Goal: Transaction & Acquisition: Purchase product/service

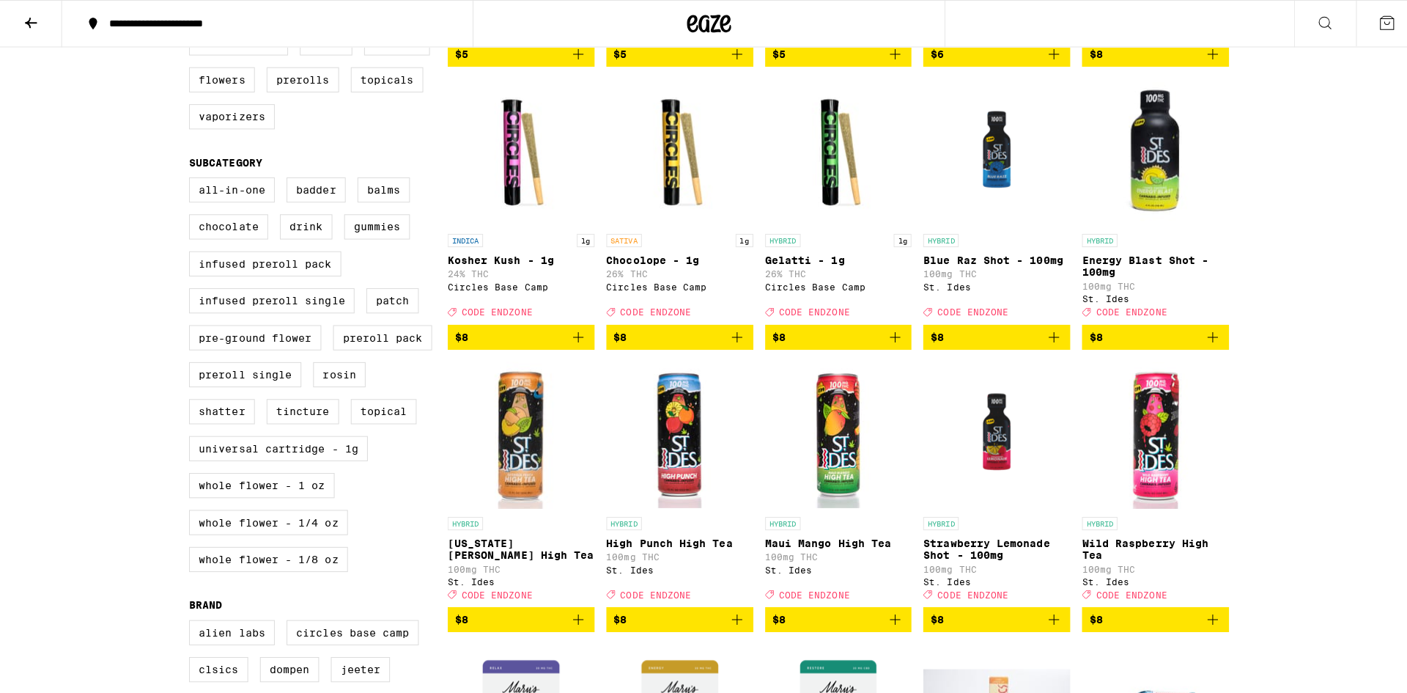
scroll to position [293, 0]
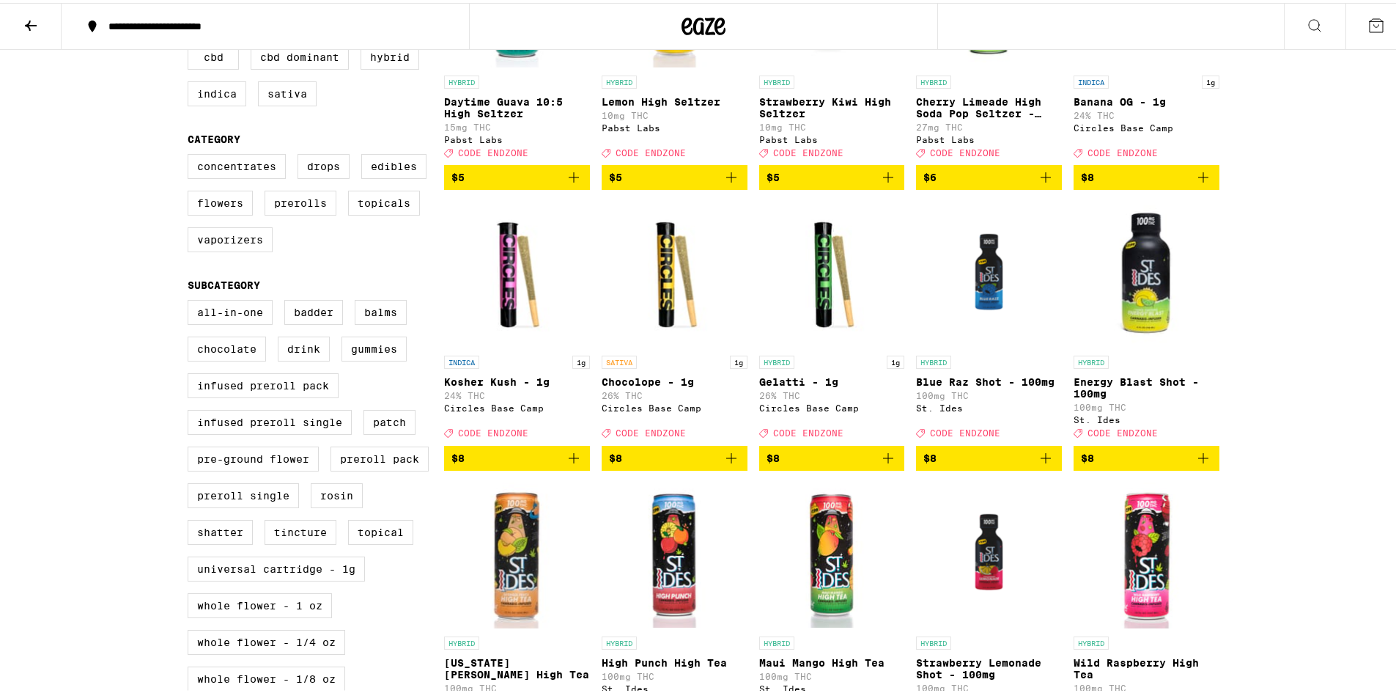
click at [665, 582] on img "Open page for High Punch High Tea from St. Ides" at bounding box center [675, 552] width 146 height 147
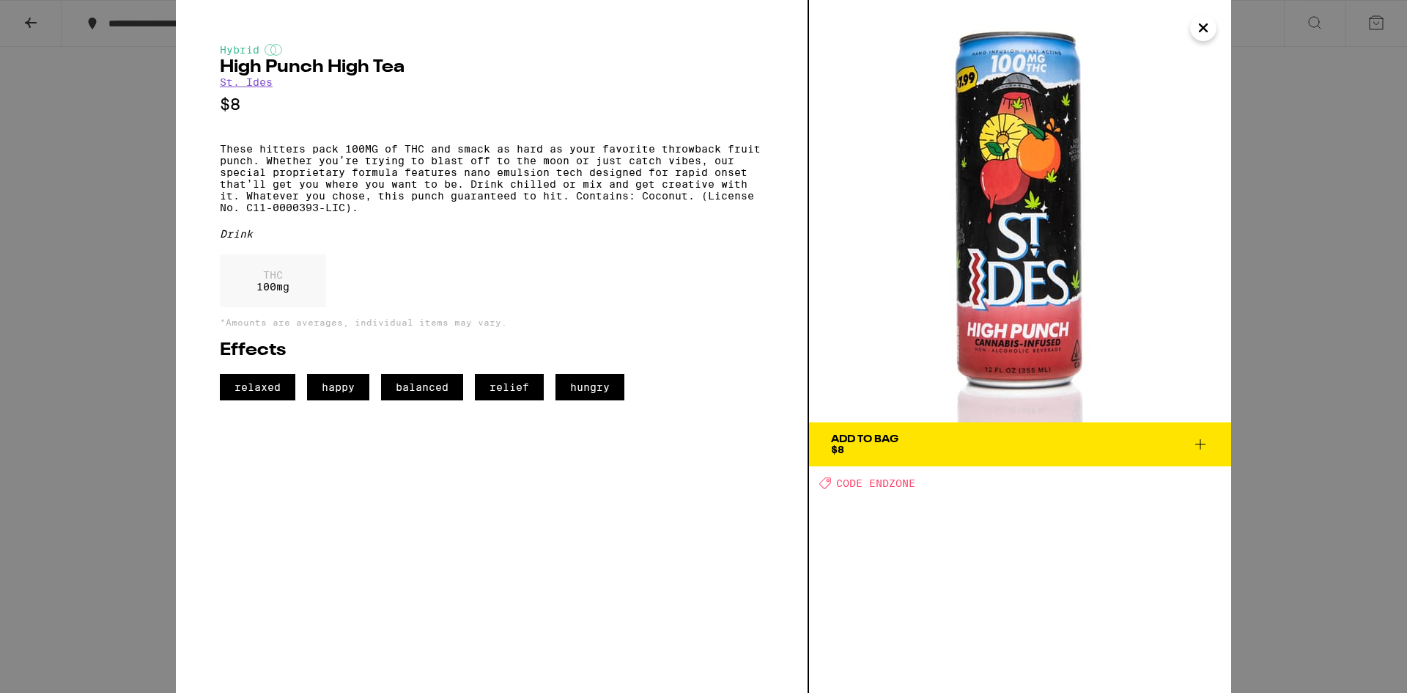
click at [1194, 34] on button "Close" at bounding box center [1203, 28] width 26 height 26
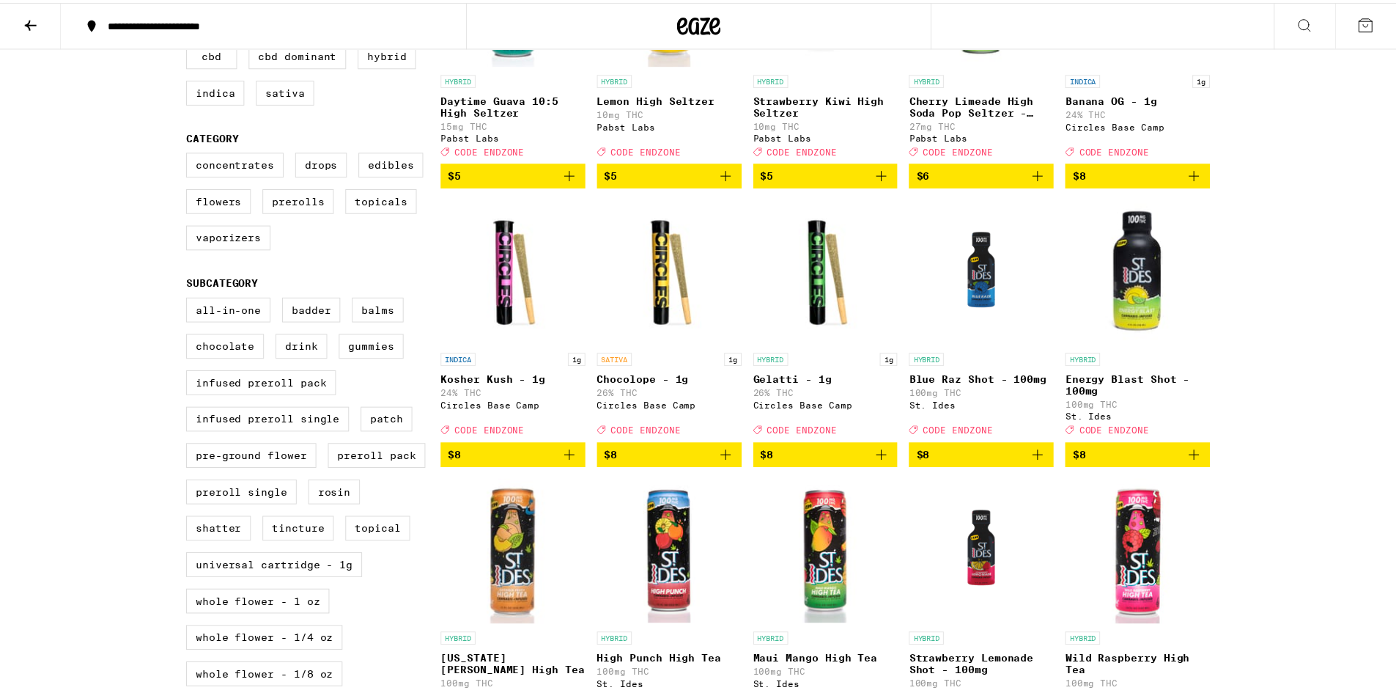
scroll to position [353, 0]
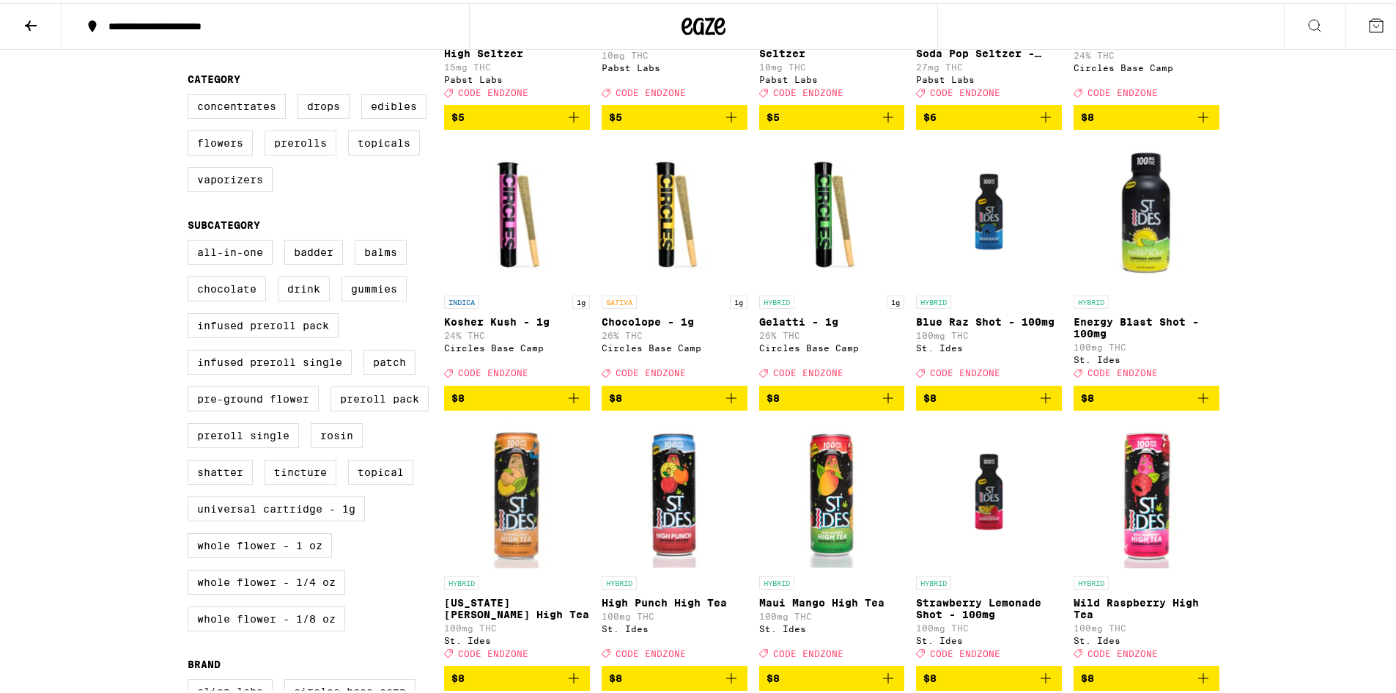
click at [826, 523] on img "Open page for Maui Mango High Tea from St. Ides" at bounding box center [832, 492] width 146 height 147
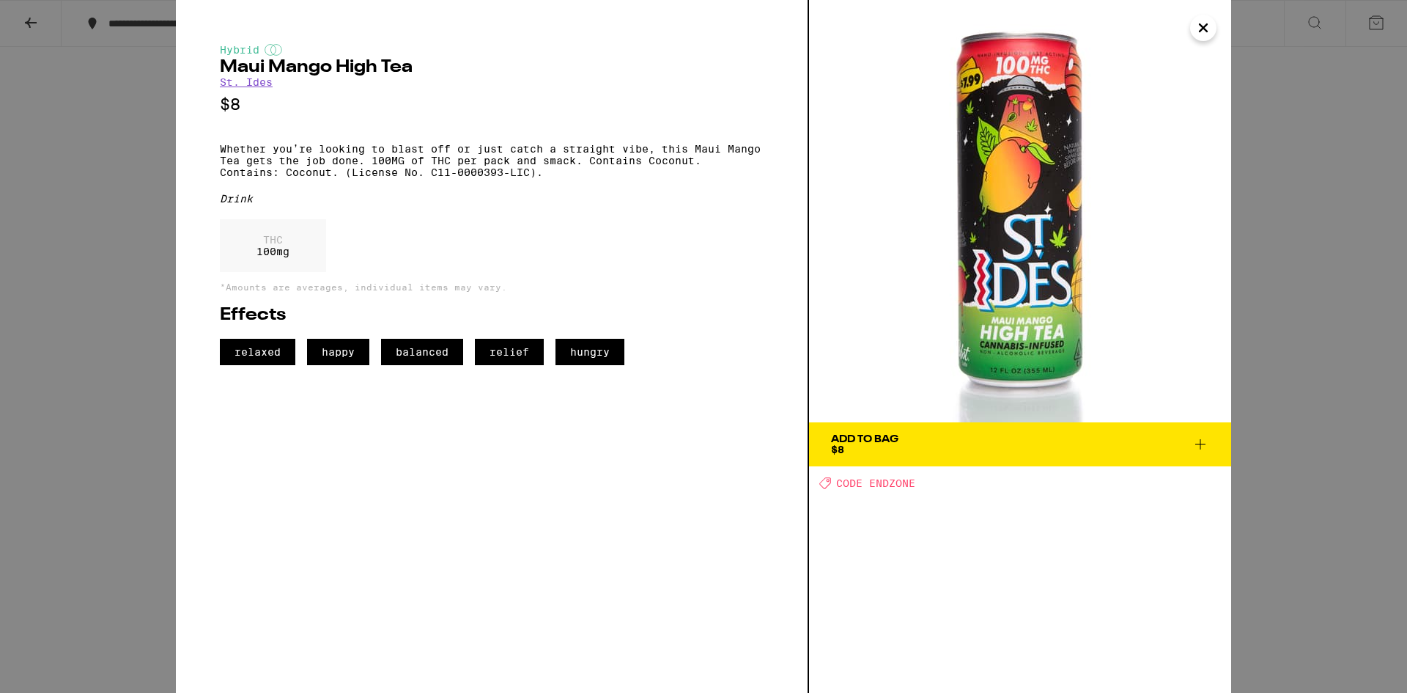
click at [1198, 31] on icon "Close" at bounding box center [1204, 28] width 18 height 22
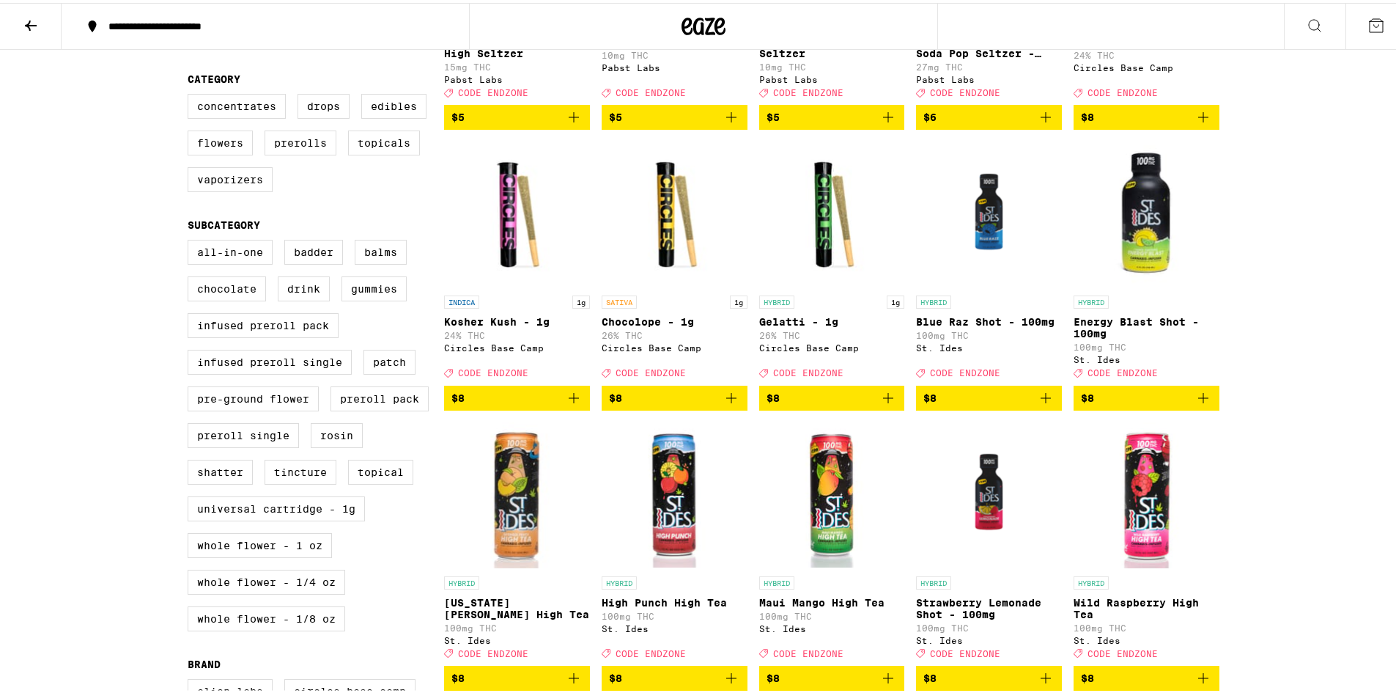
click at [1159, 257] on img "Open page for Energy Blast Shot - 100mg from St. Ides" at bounding box center [1147, 212] width 146 height 147
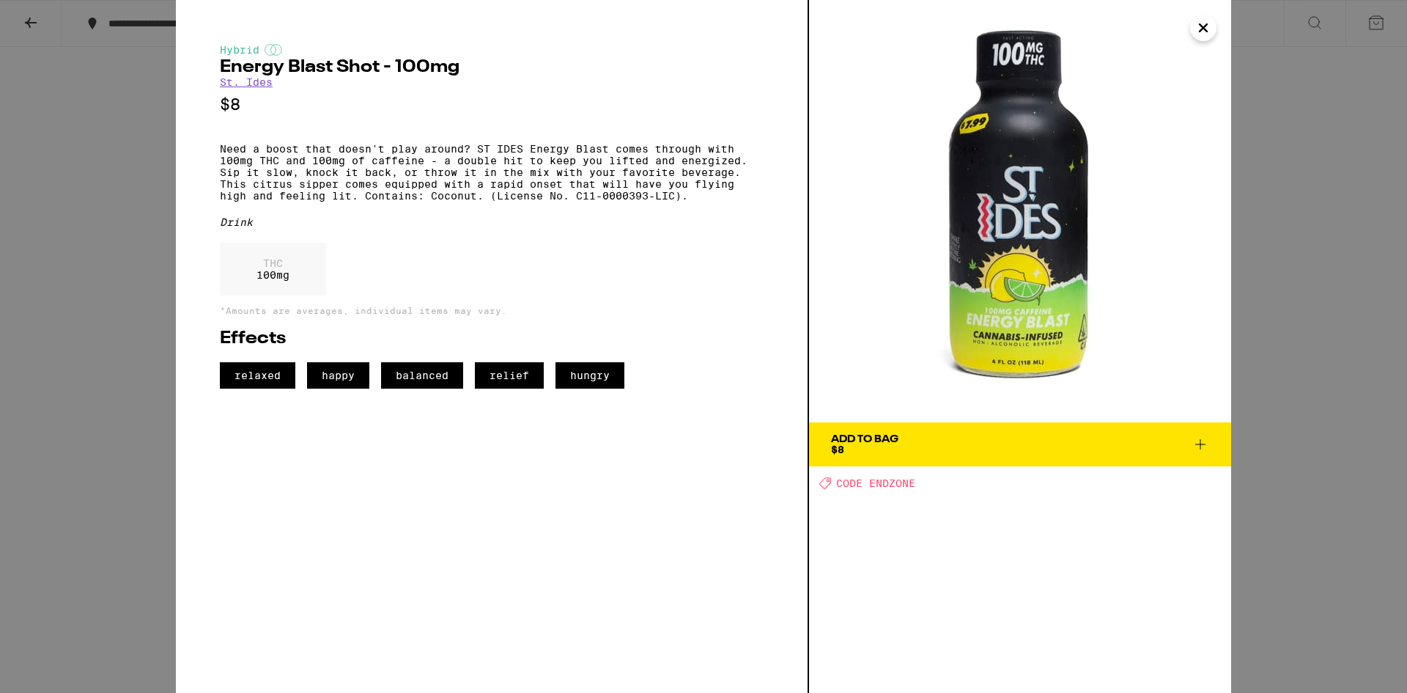
click at [1206, 31] on icon "Close" at bounding box center [1203, 27] width 7 height 7
